Goal: Task Accomplishment & Management: Use online tool/utility

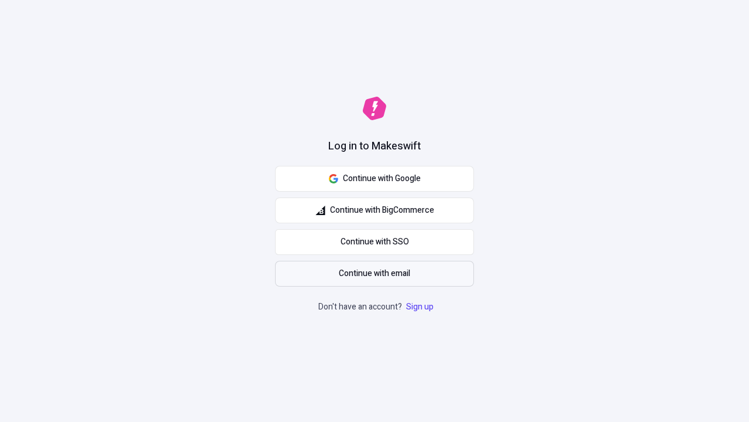
click at [375, 273] on span "Continue with email" at bounding box center [374, 273] width 71 height 13
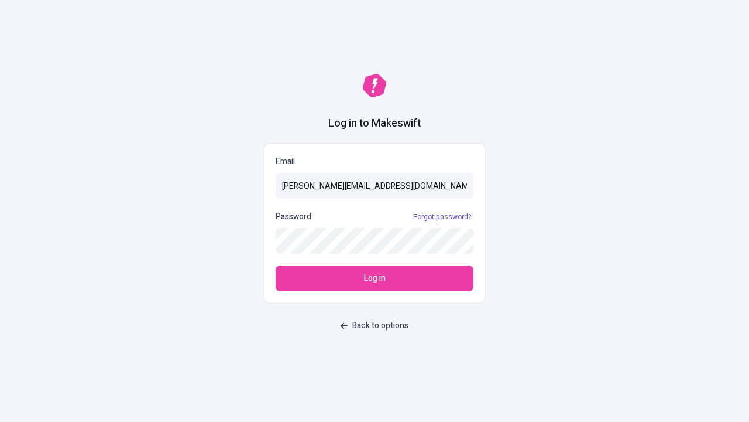
type input "[PERSON_NAME][EMAIL_ADDRESS][DOMAIN_NAME]"
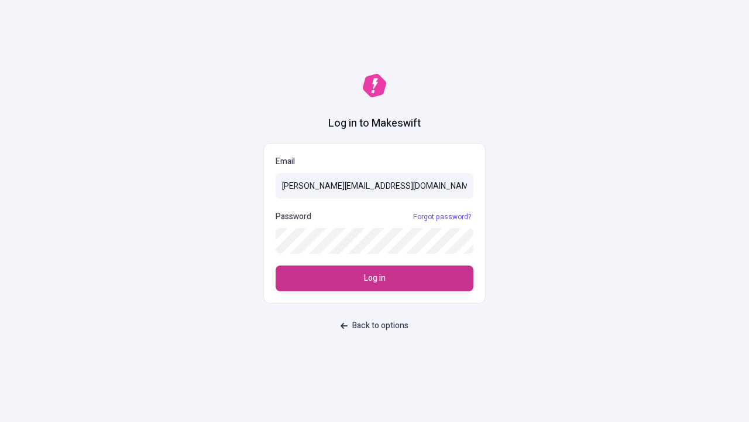
click at [375, 278] on span "Log in" at bounding box center [375, 278] width 22 height 13
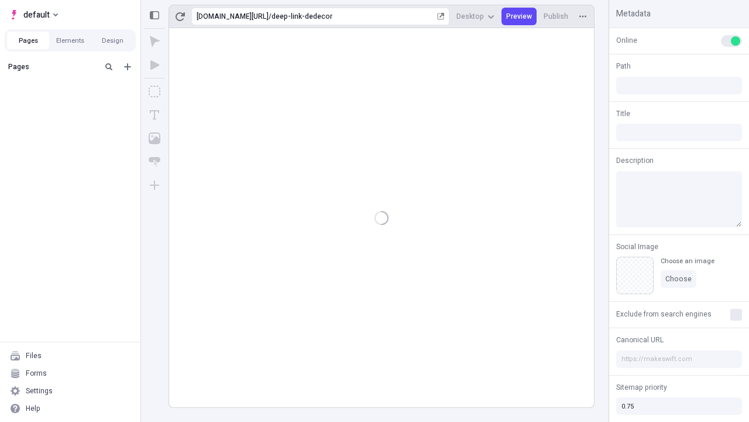
type input "/deep-link-dedecor"
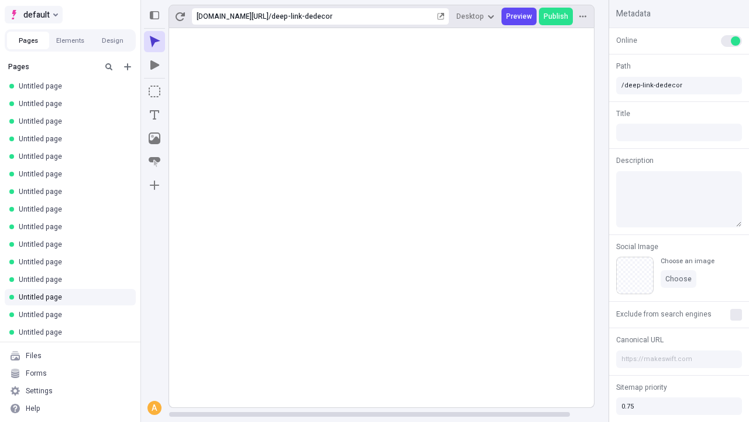
click at [33, 15] on span "default" at bounding box center [36, 15] width 26 height 14
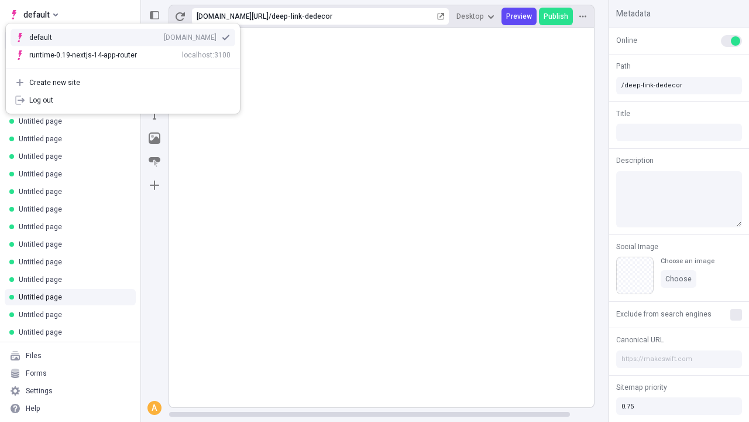
click at [123, 83] on div "Create new site" at bounding box center [129, 82] width 201 height 9
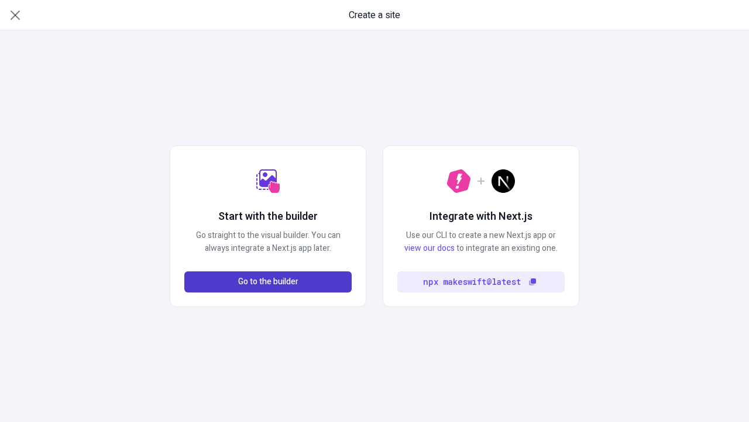
click at [268, 282] on span "Go to the builder" at bounding box center [268, 281] width 60 height 13
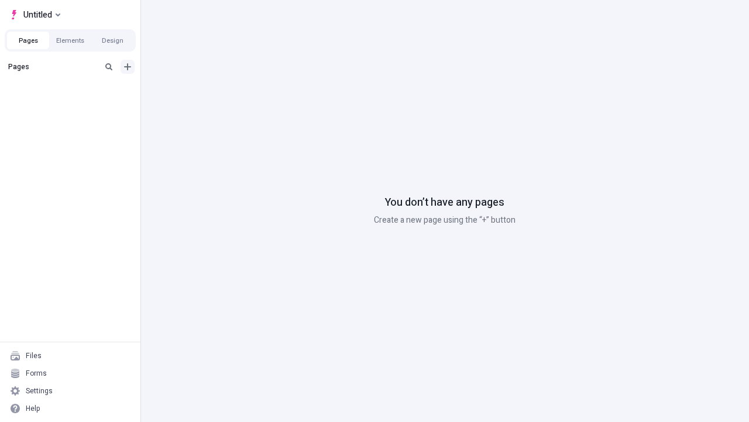
click at [128, 67] on icon "Add new" at bounding box center [127, 66] width 7 height 7
click at [190, 91] on span "Blank page" at bounding box center [196, 90] width 73 height 9
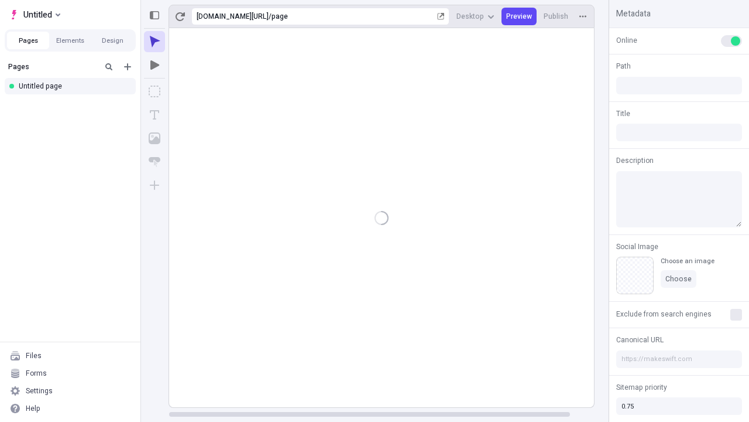
type input "/page"
click at [155, 91] on icon "Box" at bounding box center [155, 91] width 12 height 12
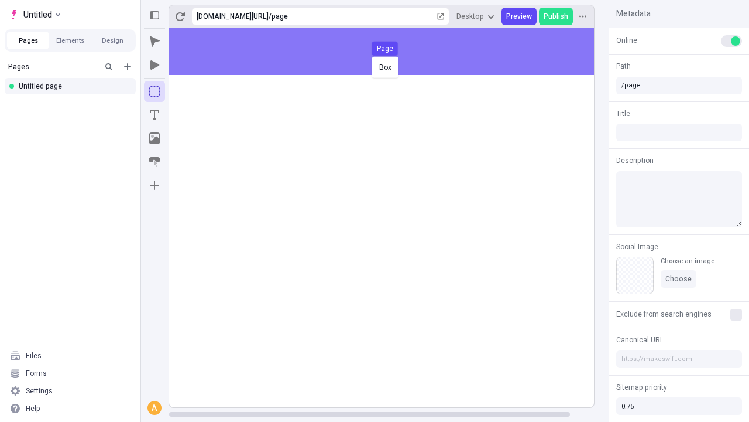
click at [393, 52] on div "Box Page" at bounding box center [374, 211] width 749 height 422
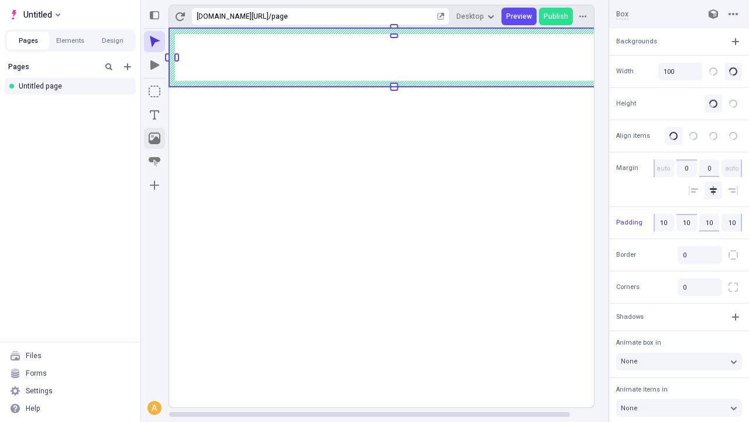
click at [155, 138] on icon "Image" at bounding box center [155, 138] width 12 height 12
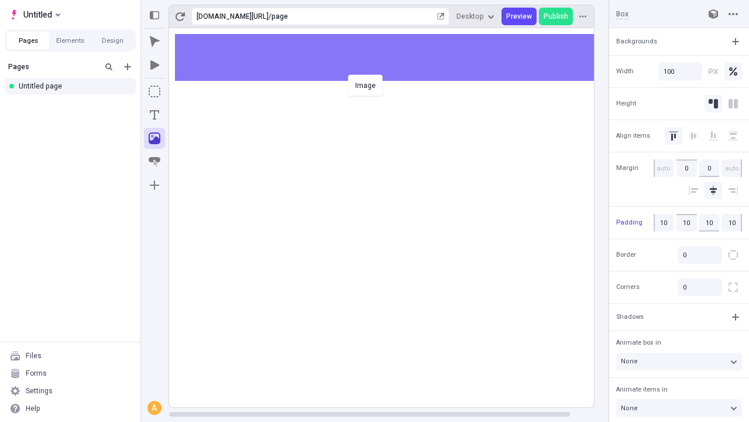
click at [393, 57] on div "Image" at bounding box center [374, 211] width 749 height 422
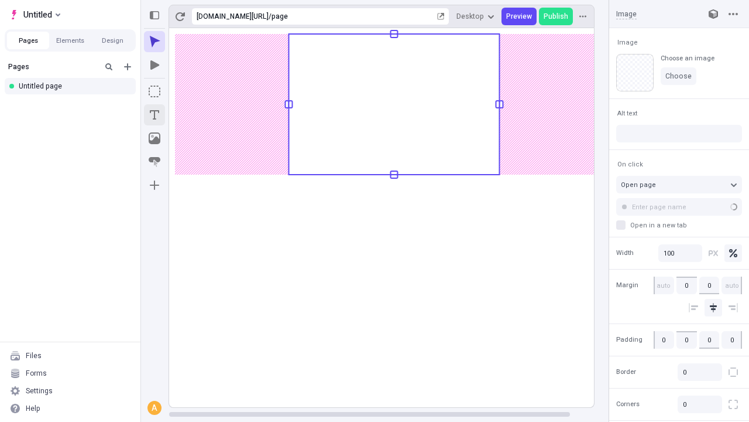
click at [155, 115] on icon "Text" at bounding box center [154, 114] width 9 height 9
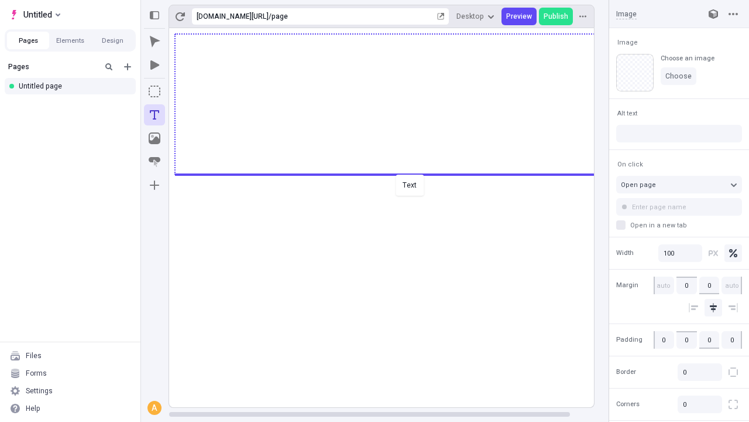
click at [393, 173] on div "Text" at bounding box center [374, 211] width 749 height 422
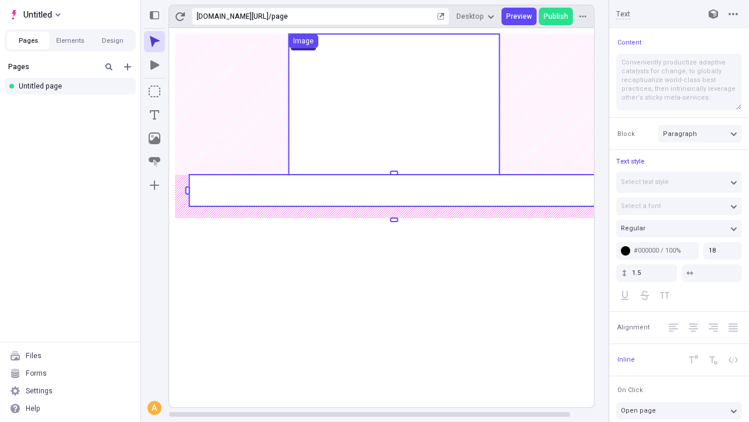
click at [393, 190] on rect at bounding box center [394, 190] width 410 height 32
click at [393, 190] on rect at bounding box center [394, 217] width 450 height 379
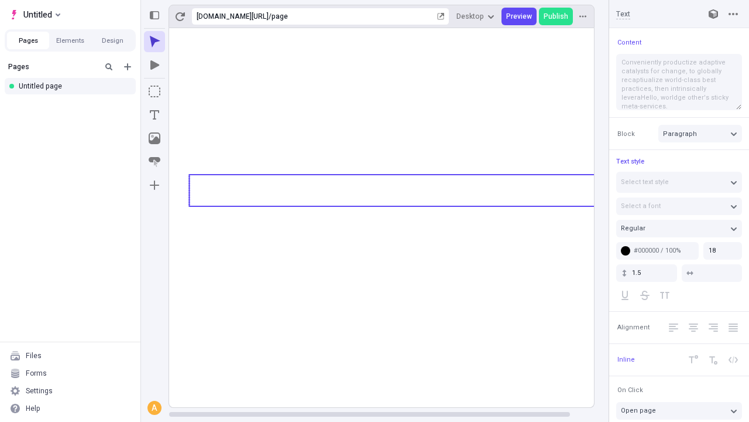
type textarea "Conveniently productize adaptive catalysts for change, to globally recaptiualiz…"
click at [155, 138] on icon "Image" at bounding box center [155, 138] width 12 height 12
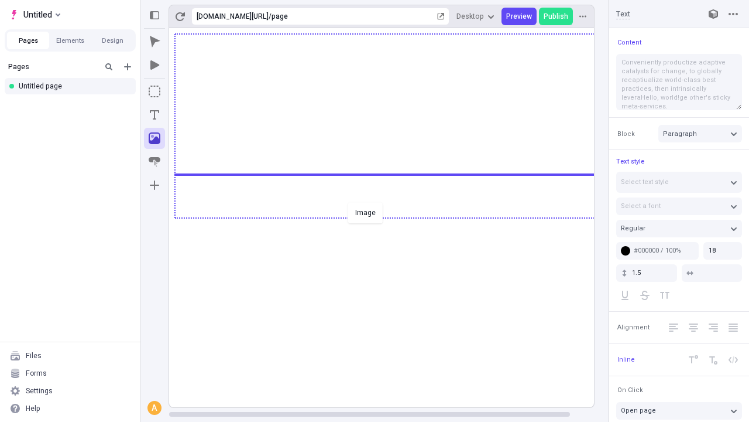
click at [393, 217] on div "Image" at bounding box center [374, 211] width 749 height 422
